Goal: Transaction & Acquisition: Purchase product/service

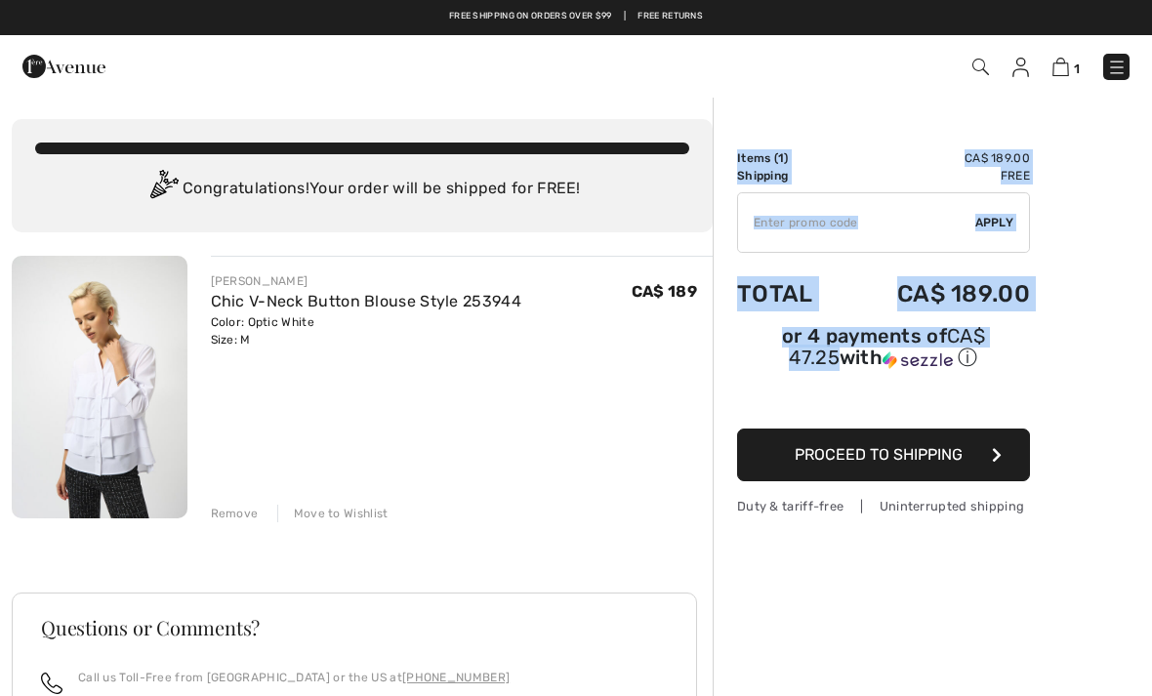
click at [821, 224] on input "TEXT" at bounding box center [856, 222] width 237 height 59
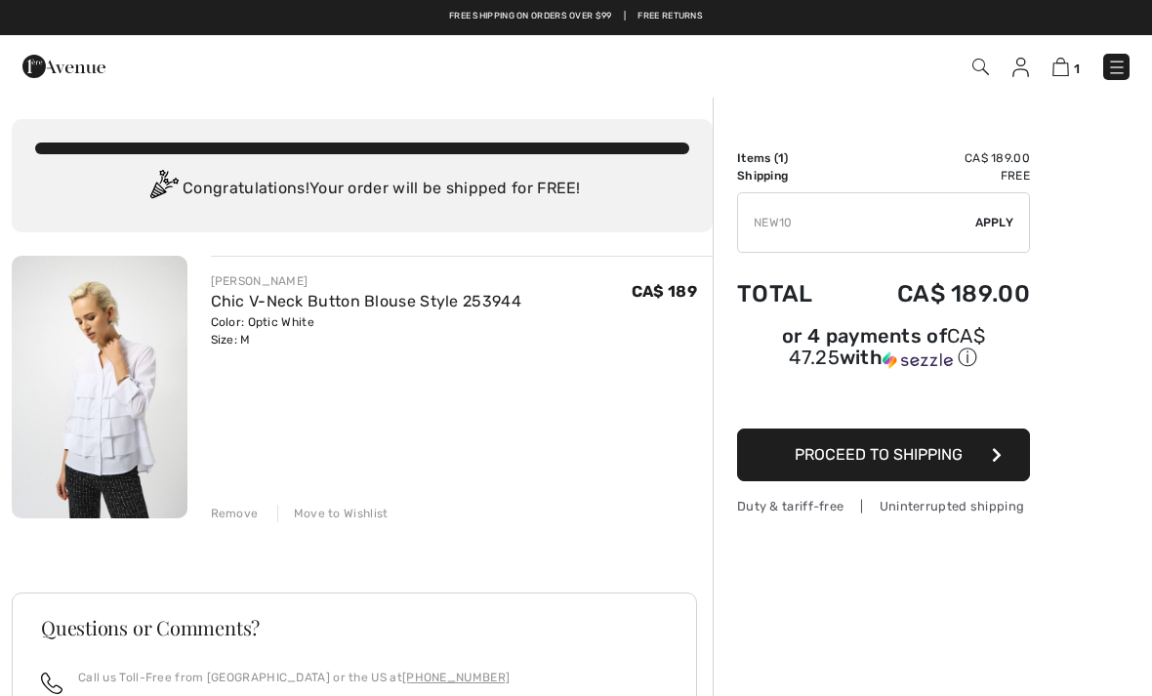
click at [974, 213] on input "TEXT" at bounding box center [856, 222] width 237 height 59
type input "NEW10"
click at [987, 232] on div "✔ Apply Remove" at bounding box center [883, 222] width 293 height 61
click at [992, 229] on span "Apply" at bounding box center [995, 223] width 39 height 18
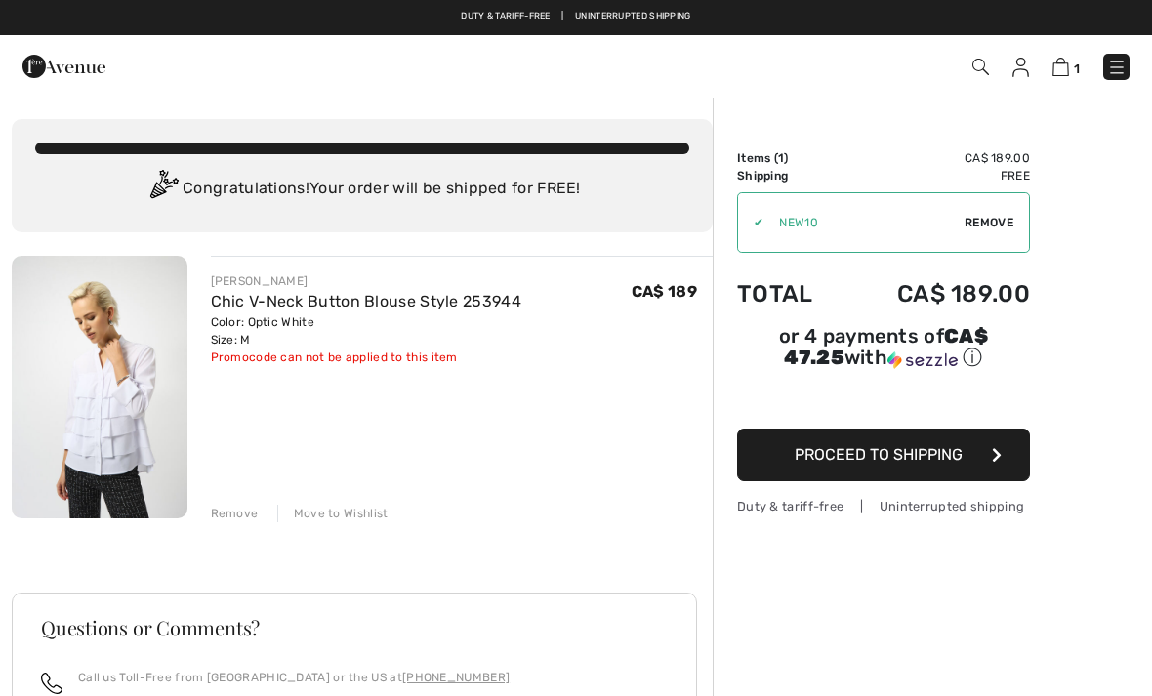
click at [877, 463] on span "Proceed to Shipping" at bounding box center [879, 454] width 168 height 19
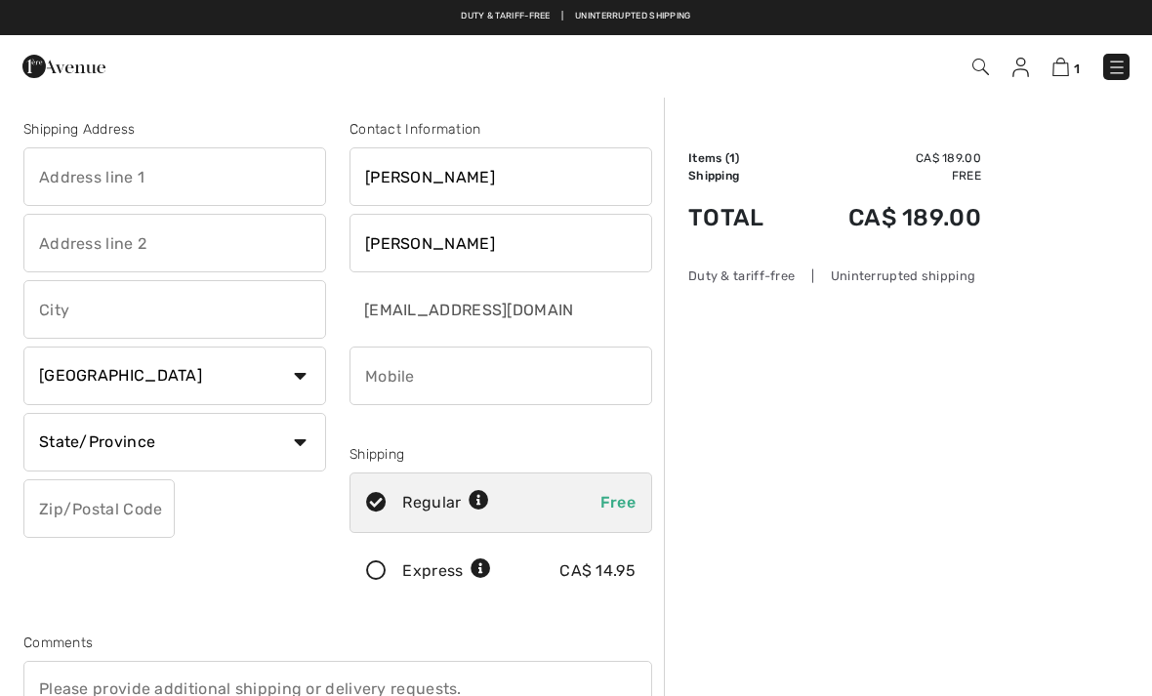
click at [225, 182] on input "text" at bounding box center [174, 176] width 303 height 59
type input "357"
type input "Du Bois Joli"
type input "Matane"
select select "QC"
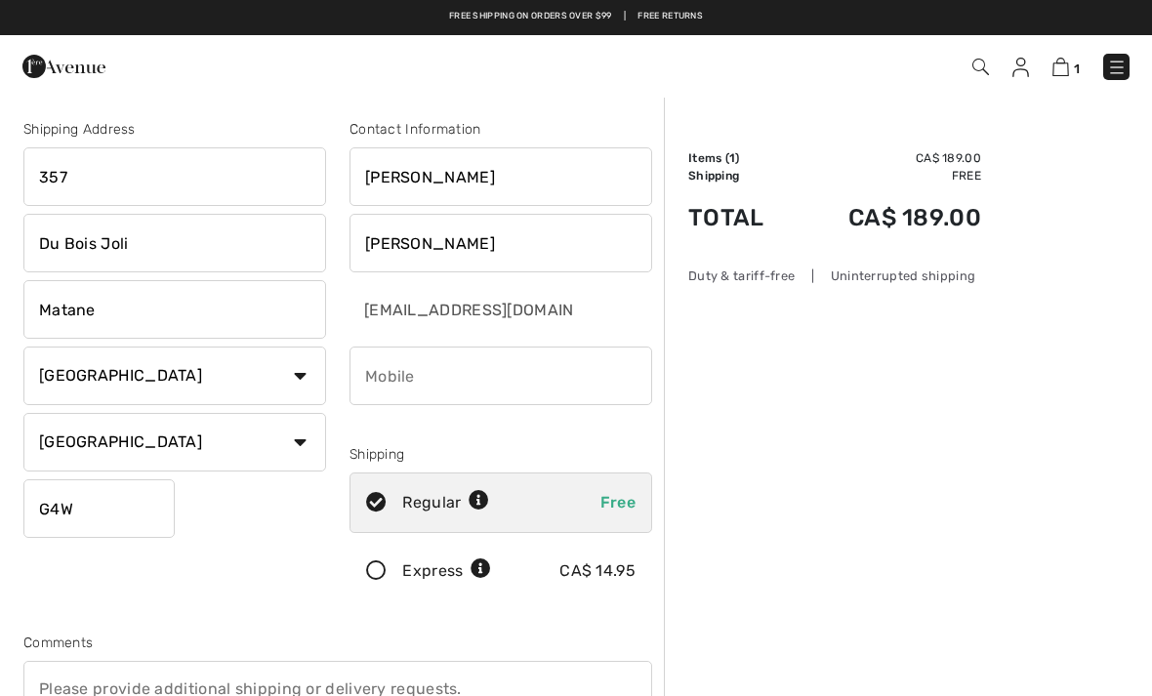
type input "G4W1S2"
click at [131, 176] on input "357" at bounding box center [174, 176] width 303 height 59
type input "357 Du Bois Joli"
click at [177, 241] on input "Du Bois Joli" at bounding box center [174, 243] width 303 height 59
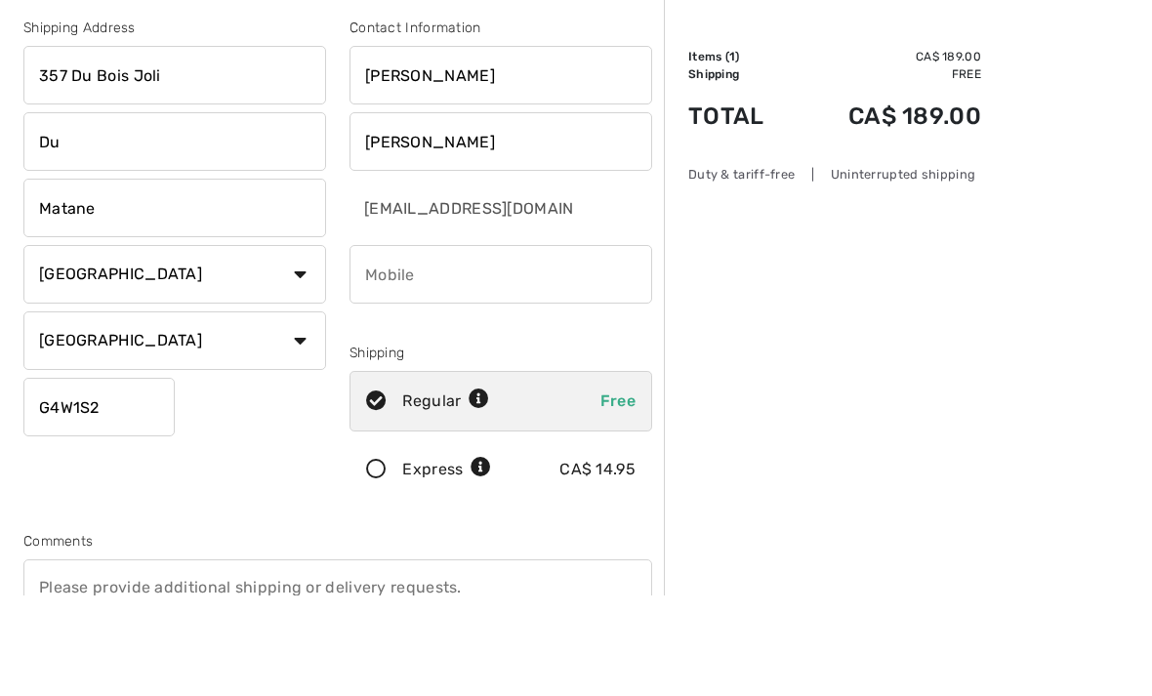
type input "D"
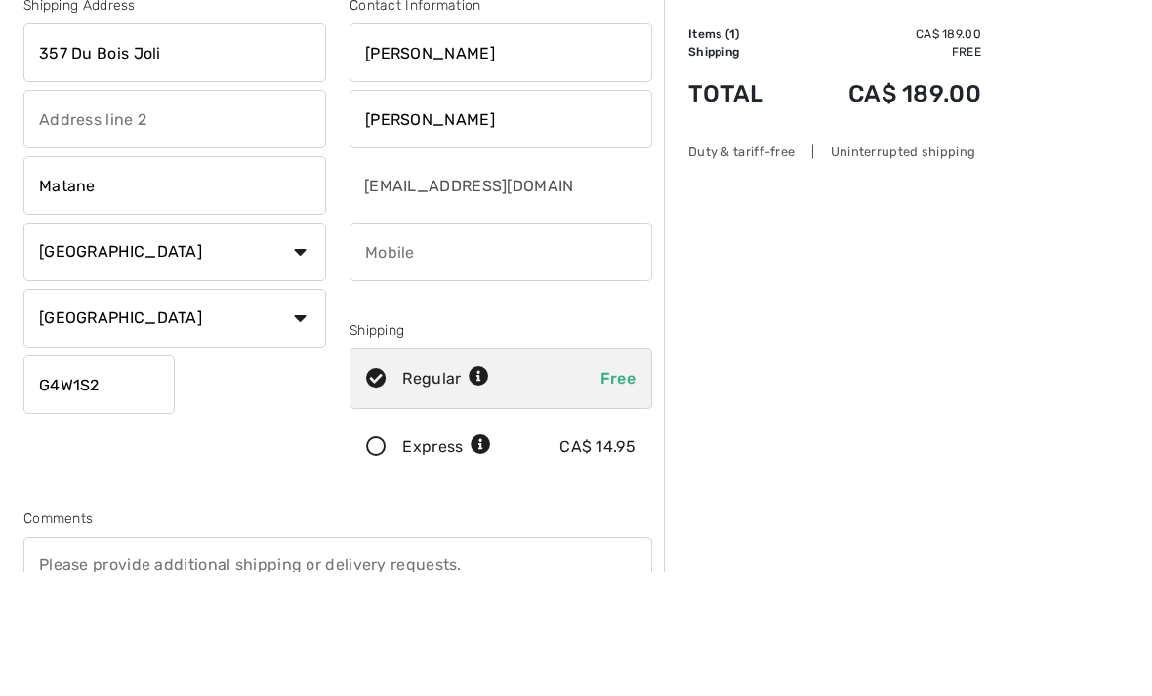
click at [424, 347] on input "phone" at bounding box center [501, 376] width 303 height 59
type input "4185625024"
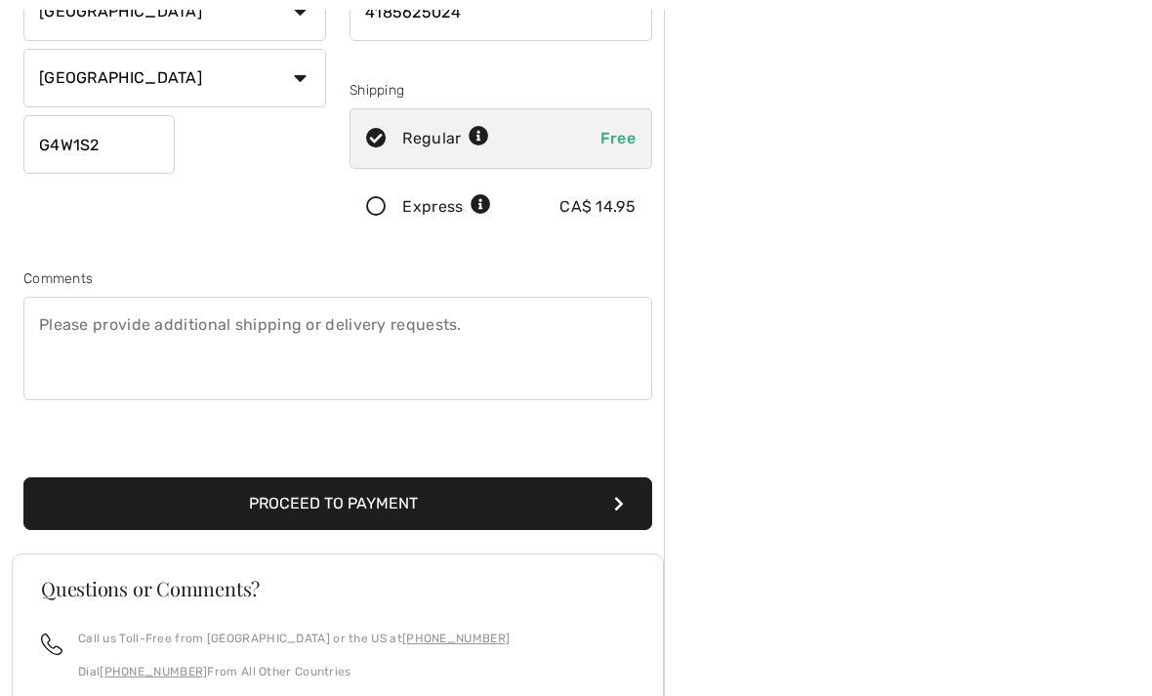
scroll to position [374, 0]
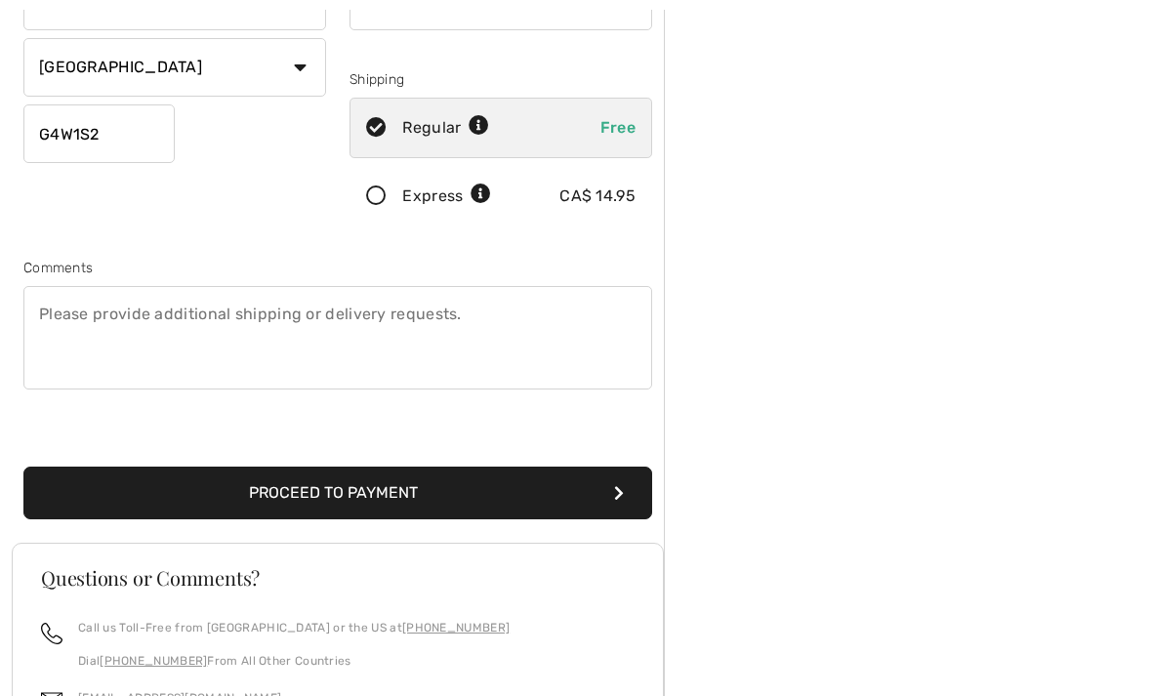
click at [430, 477] on button "Proceed to Payment" at bounding box center [337, 494] width 629 height 53
